Goal: Task Accomplishment & Management: Complete application form

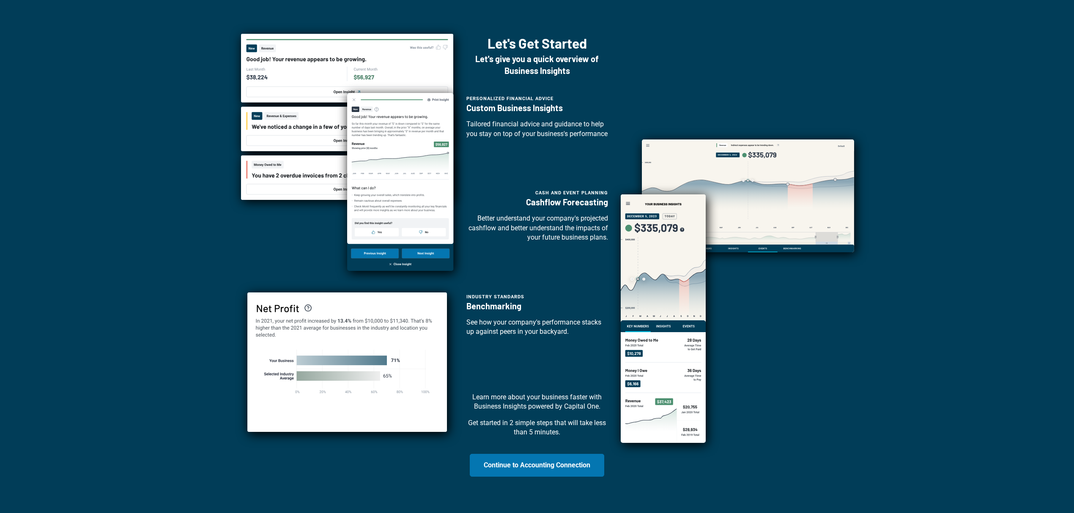
click at [143, 161] on div "Let's Get Started Let's give you a quick overview of Business Insights Personal…" at bounding box center [537, 264] width 1047 height 460
click at [489, 242] on p "Better understand your company's projected cashflow and better understand the i…" at bounding box center [537, 228] width 142 height 28
click at [523, 385] on button "Continue to Accounting Connection" at bounding box center [537, 465] width 134 height 23
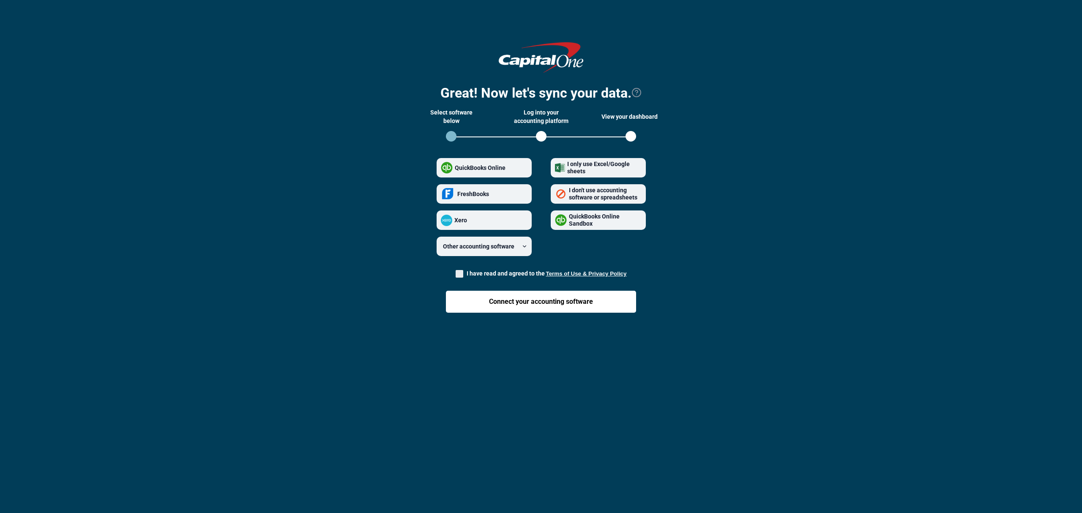
click at [407, 385] on div at bounding box center [541, 256] width 1082 height 513
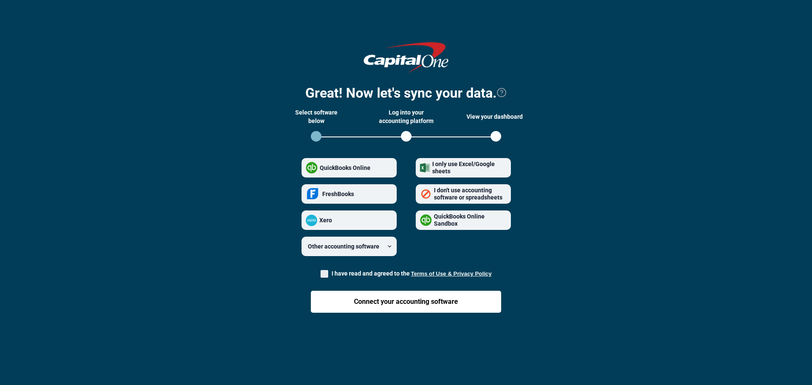
click at [203, 85] on section "Great! Now let's sync your data. Select software below Log into your accounting…" at bounding box center [406, 184] width 785 height 300
click at [324, 275] on span at bounding box center [324, 274] width 8 height 8
click at [321, 272] on input "I have read and agreed to the Terms of Use & Privacy Policy" at bounding box center [320, 271] width 0 height 0
checkbox input "true"
click at [435, 273] on button "Terms of Use & Privacy Policy" at bounding box center [451, 274] width 81 height 6
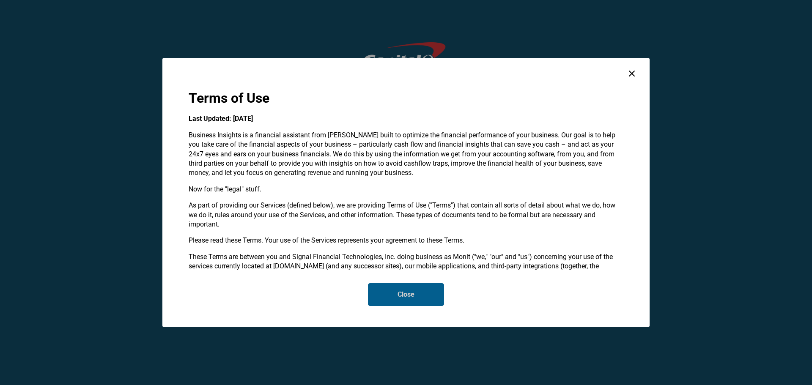
click at [386, 300] on button "Close" at bounding box center [406, 294] width 76 height 23
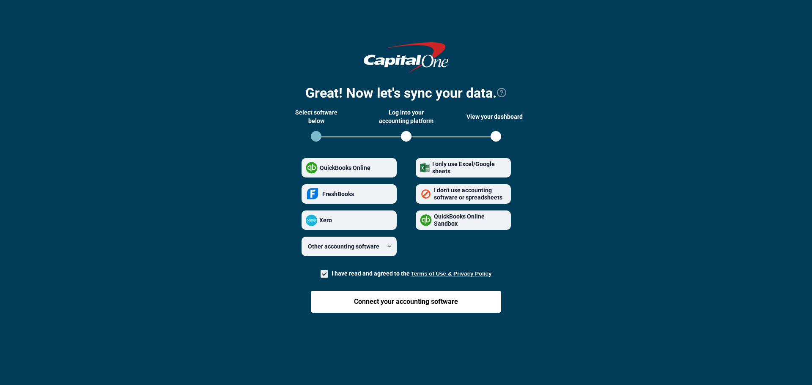
click at [351, 169] on strong "QuickBooks Online" at bounding box center [345, 167] width 51 height 7
click at [306, 168] on Online "QuickBooks Online" at bounding box center [306, 168] width 0 height 0
radio Online "true"
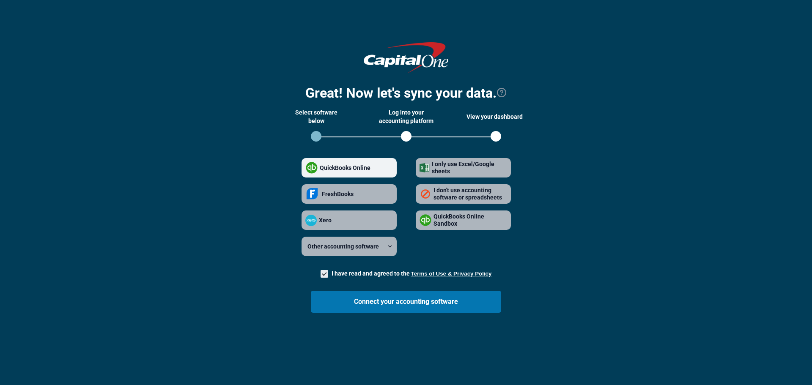
click at [408, 137] on div "open step 2" at bounding box center [406, 136] width 11 height 11
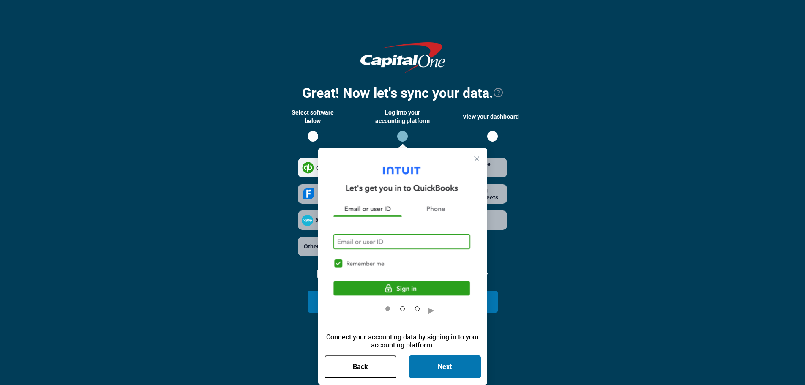
click at [404, 309] on span "Steps Indicator" at bounding box center [402, 309] width 5 height 5
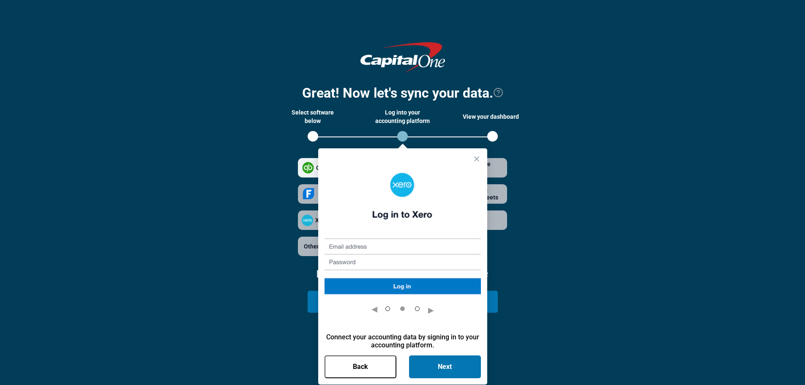
click at [418, 309] on span "Steps Indicator" at bounding box center [417, 309] width 5 height 5
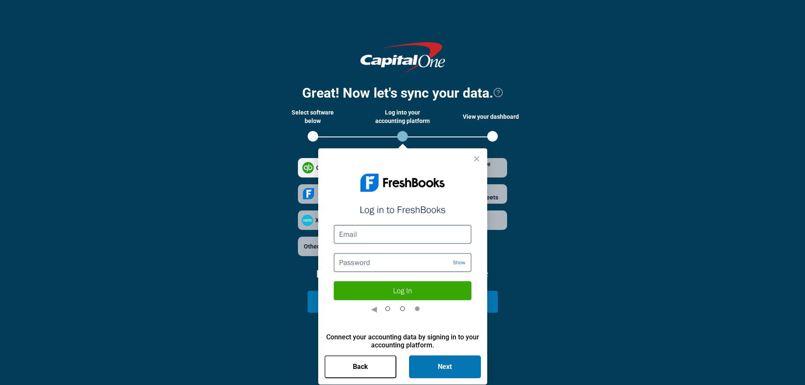
click at [479, 160] on icon "Close tooltip" at bounding box center [477, 159] width 8 height 8
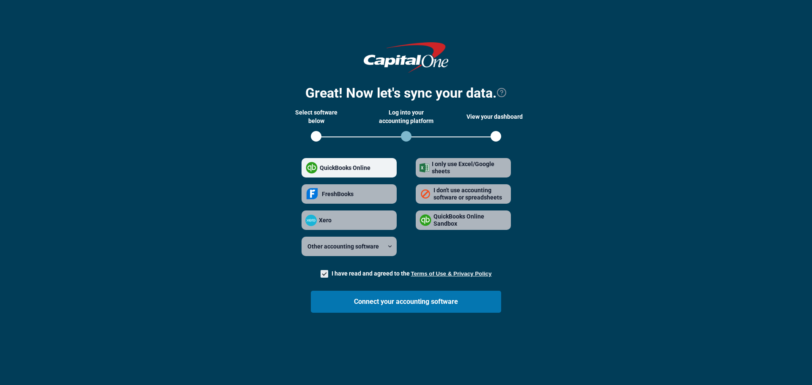
click at [496, 136] on div "open step 3" at bounding box center [495, 136] width 11 height 11
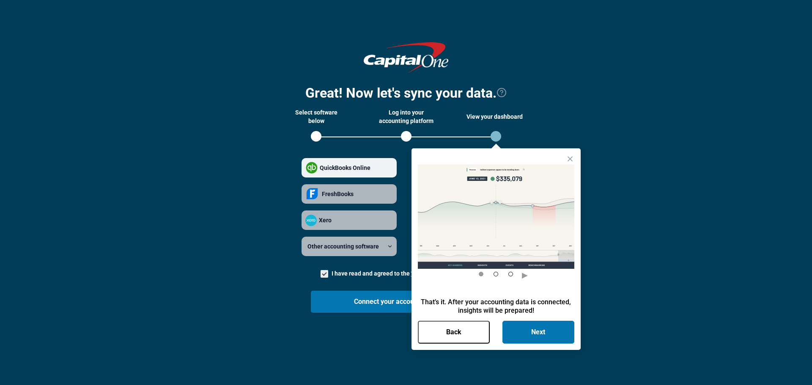
click at [571, 157] on icon "Close tooltip" at bounding box center [570, 159] width 8 height 8
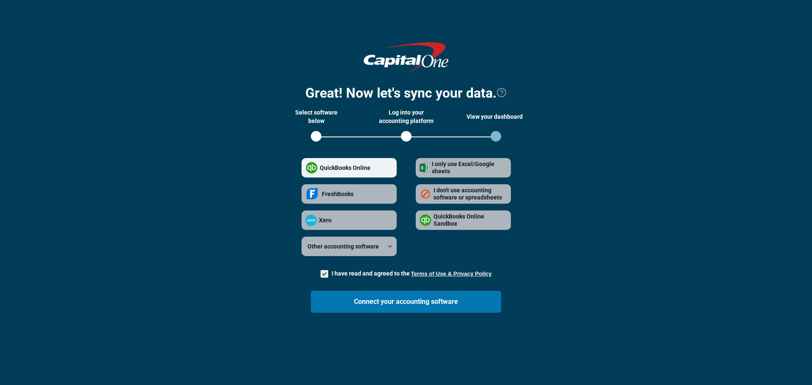
click at [249, 151] on section "Great! Now let's sync your data. Select software below Log into your accounting…" at bounding box center [406, 184] width 785 height 300
click at [388, 175] on label "QuickBooks Online" at bounding box center [348, 167] width 95 height 19
click at [306, 168] on Online "QuickBooks Online" at bounding box center [306, 168] width 0 height 0
click at [445, 211] on label "QuickBooks Online Sandbox" at bounding box center [463, 220] width 95 height 19
click at [420, 220] on Sandbox "QuickBooks Online Sandbox" at bounding box center [419, 220] width 0 height 0
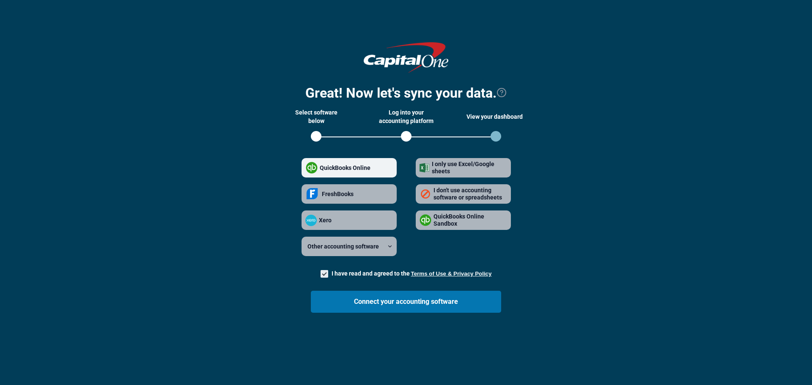
radio Sandbox "true"
radio Online "false"
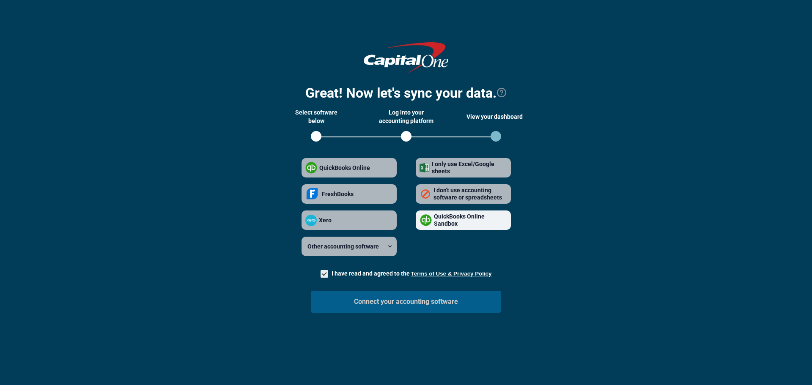
click at [395, 307] on button "Connect your accounting software" at bounding box center [406, 302] width 190 height 22
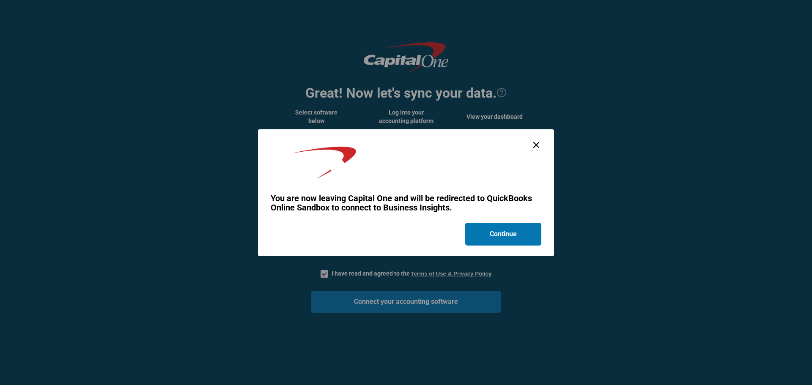
click at [321, 167] on img at bounding box center [315, 163] width 88 height 32
click at [534, 147] on icon "close dialog" at bounding box center [536, 145] width 10 height 10
checkbox input "false"
radio Sandbox "false"
